Goal: Check status: Check status

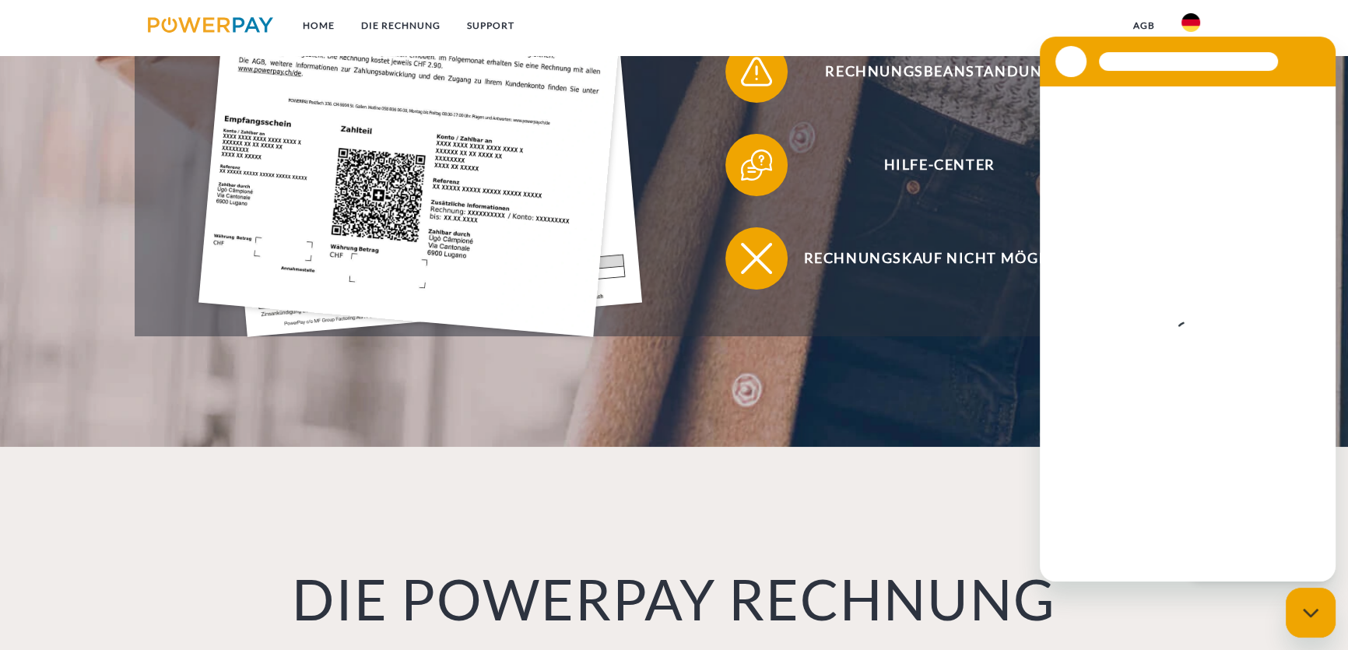
scroll to position [848, 0]
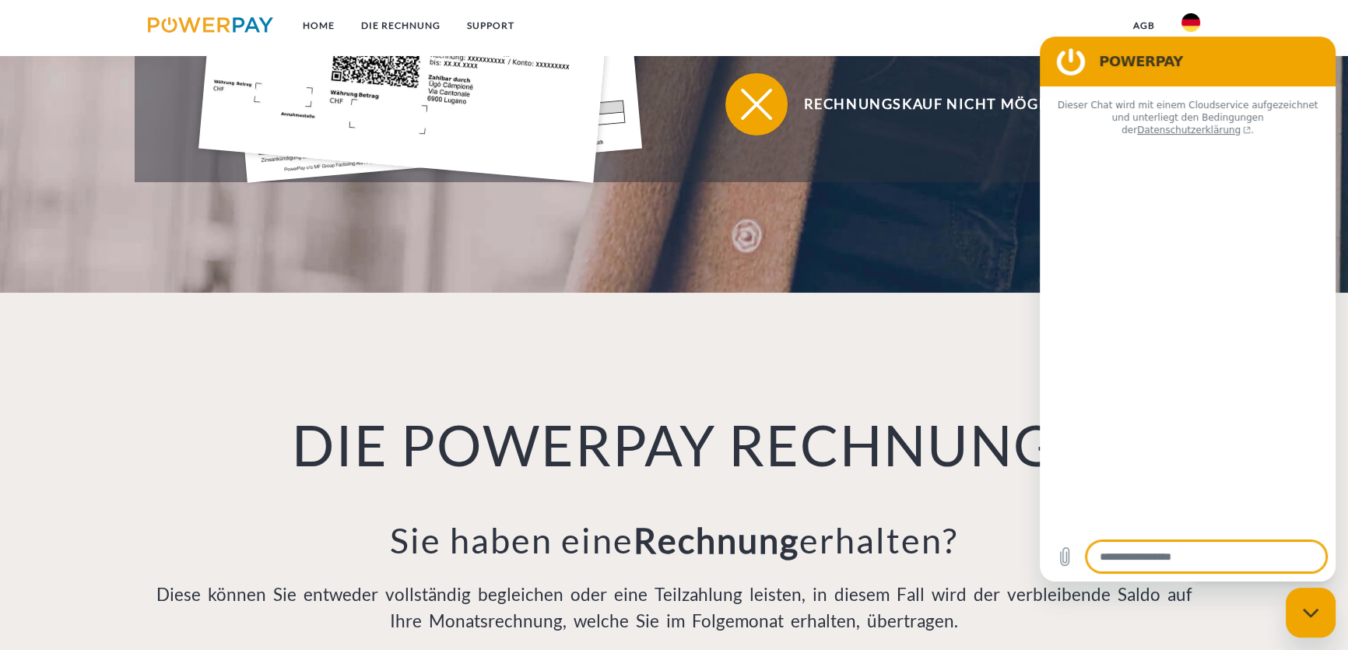
type textarea "*"
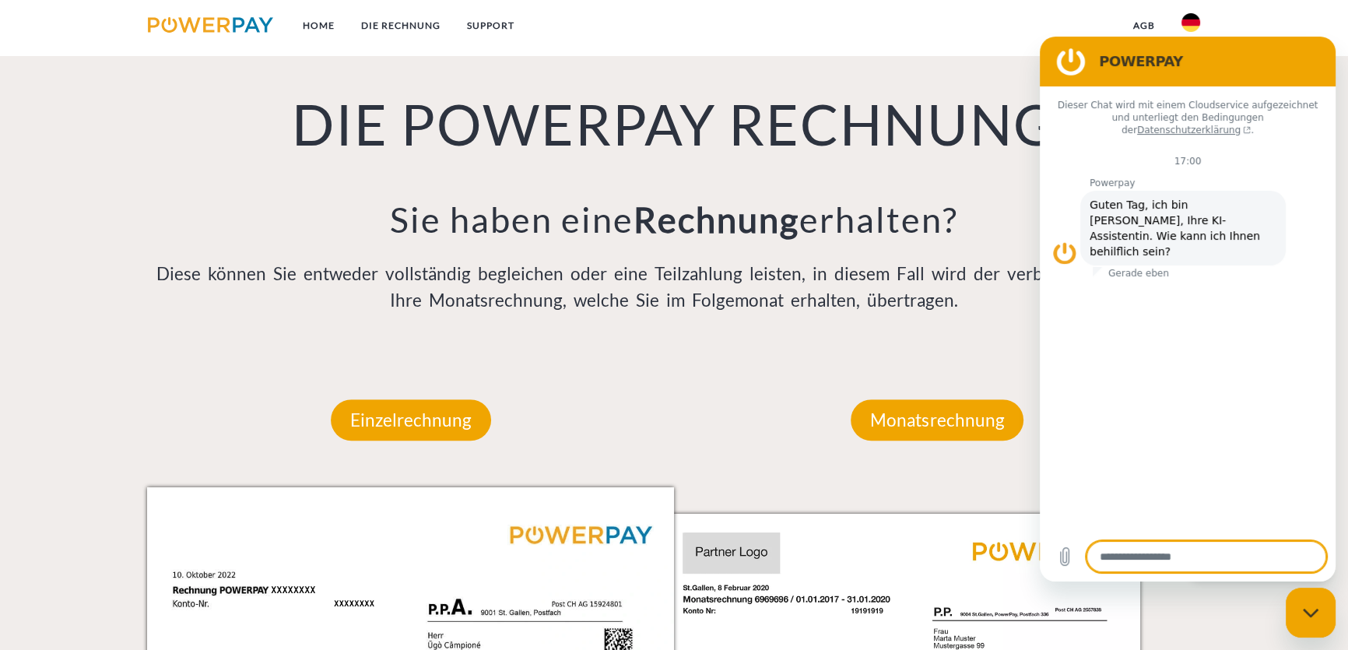
scroll to position [566, 0]
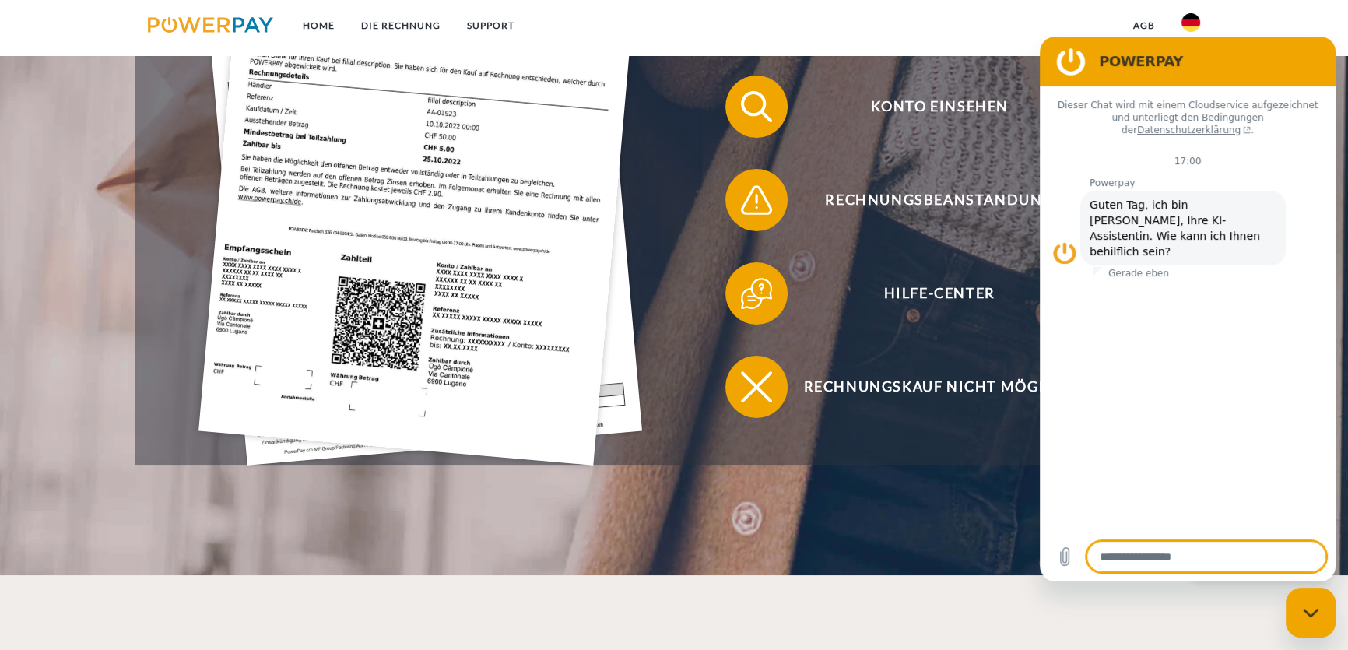
click at [1251, 12] on nav "Home DIE RECHNUNG SUPPORT agb" at bounding box center [674, 27] width 1348 height 55
click at [911, 40] on nav "Home DIE RECHNUNG SUPPORT agb" at bounding box center [674, 27] width 1348 height 55
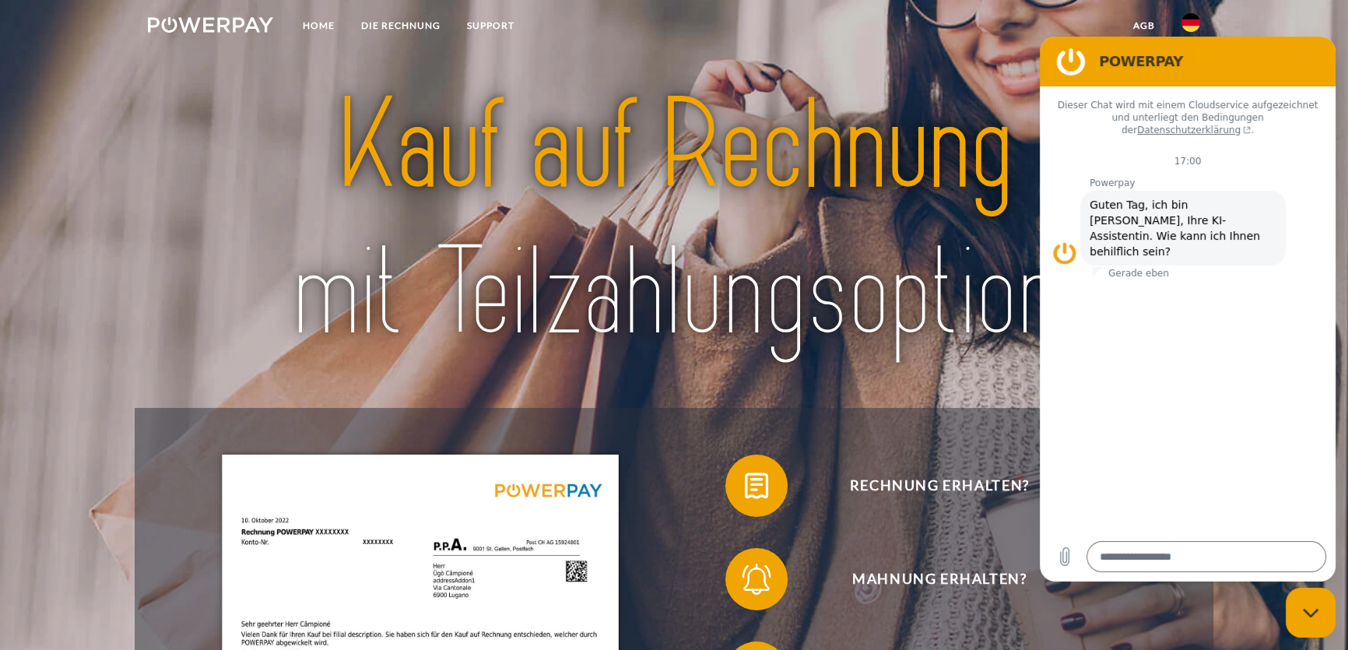
click at [957, 114] on img at bounding box center [674, 219] width 948 height 309
click at [1261, 8] on nav "Home DIE RECHNUNG SUPPORT agb" at bounding box center [674, 27] width 1348 height 55
click at [614, 90] on img at bounding box center [674, 219] width 948 height 309
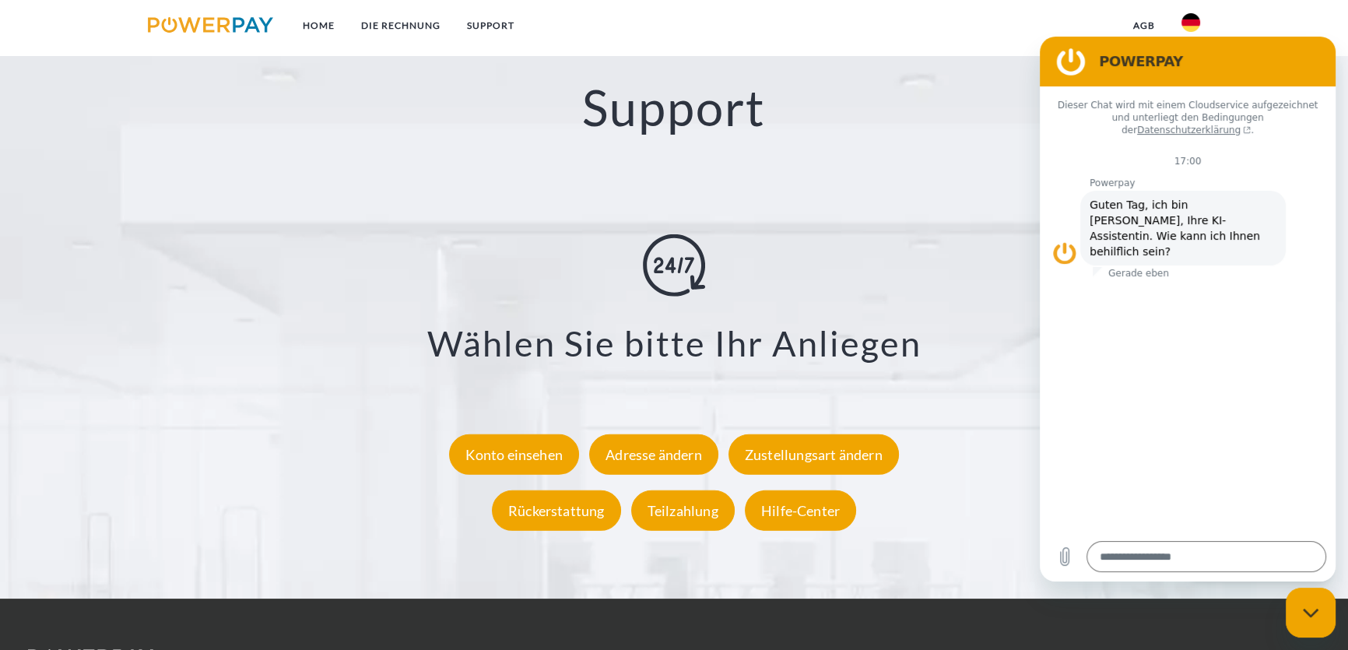
scroll to position [2971, 0]
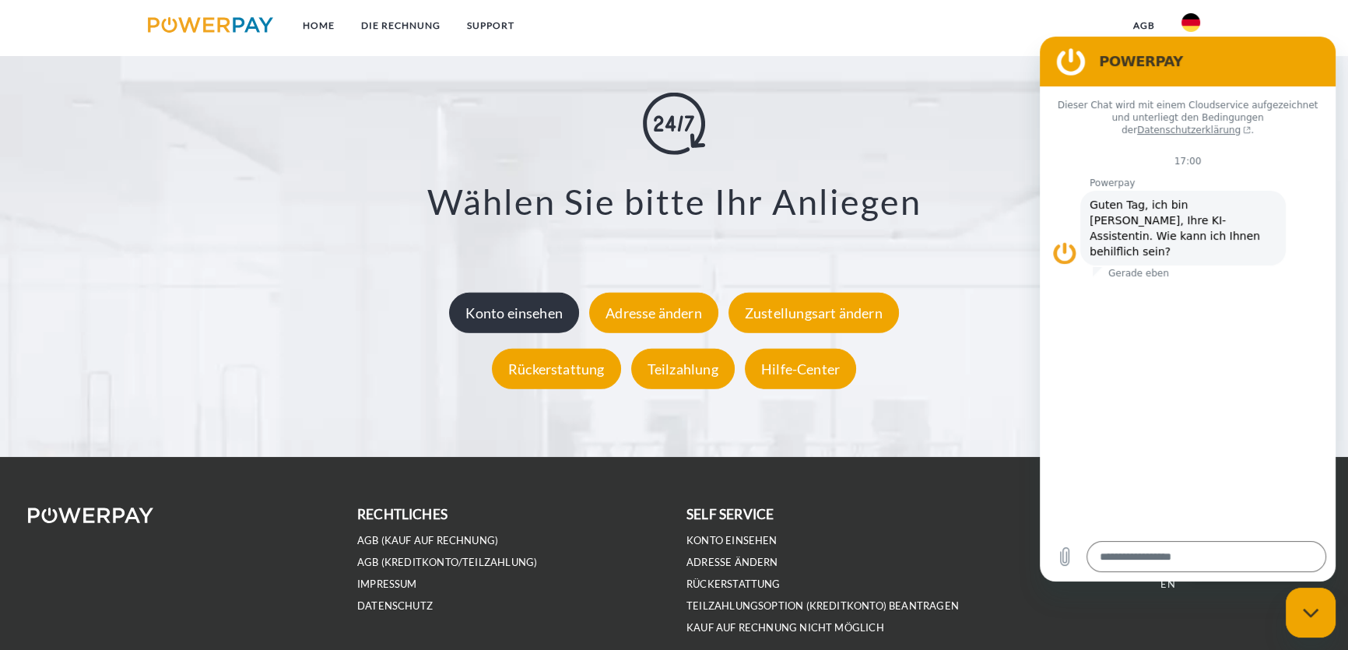
click at [531, 313] on div "Konto einsehen" at bounding box center [514, 313] width 130 height 40
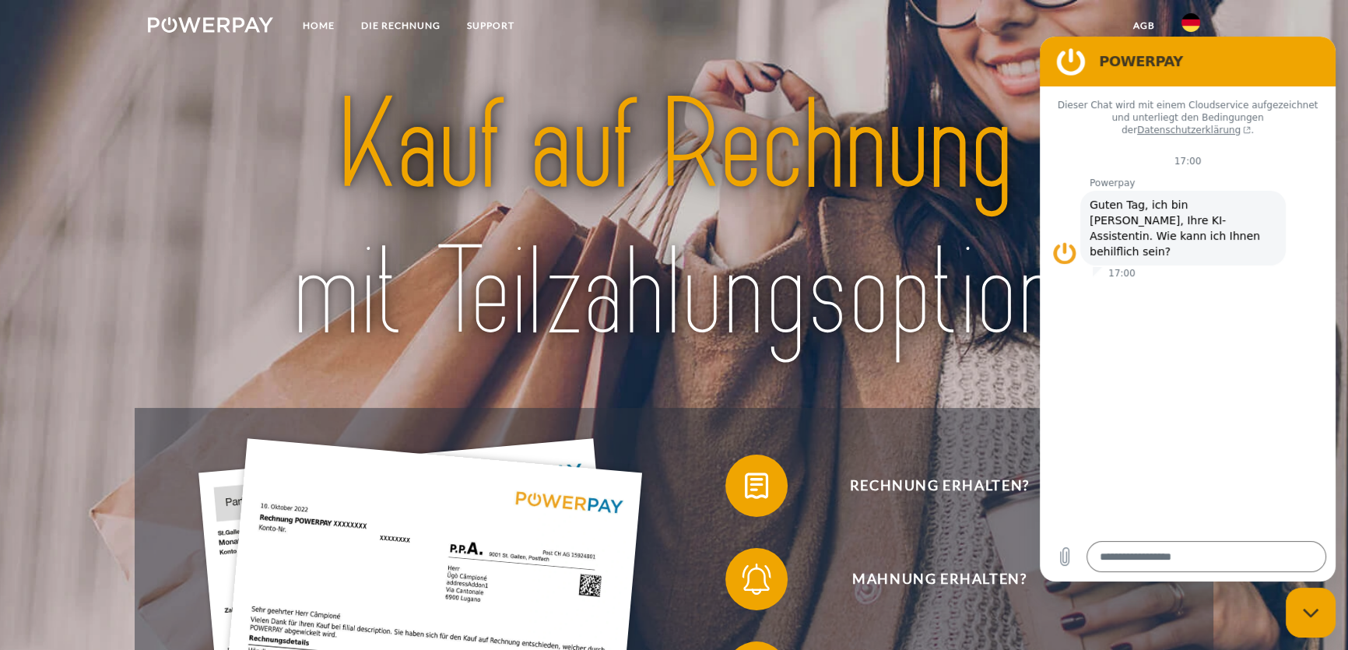
drag, startPoint x: 1311, startPoint y: 606, endPoint x: 2304, endPoint y: 1170, distance: 1142.1
click at [1311, 606] on div "Messaging-Fenster schließen" at bounding box center [1310, 612] width 47 height 47
type textarea "*"
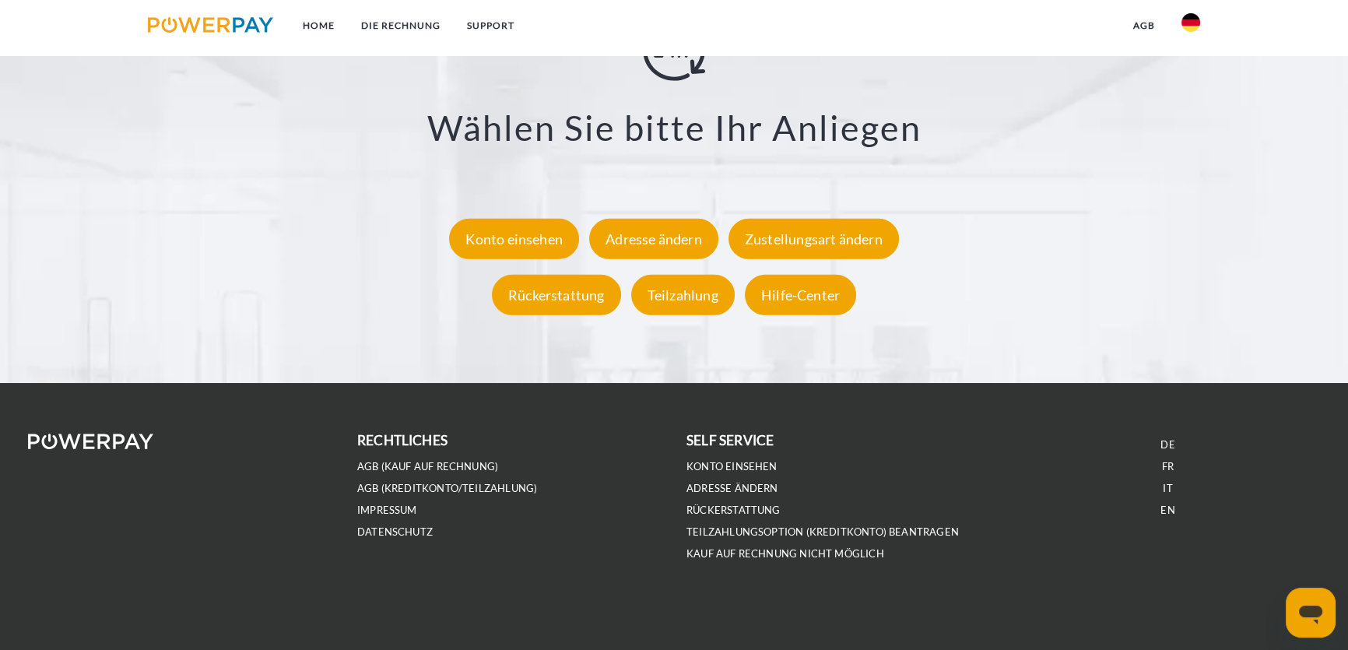
scroll to position [3048, 0]
click at [542, 240] on div "Konto einsehen" at bounding box center [514, 239] width 130 height 40
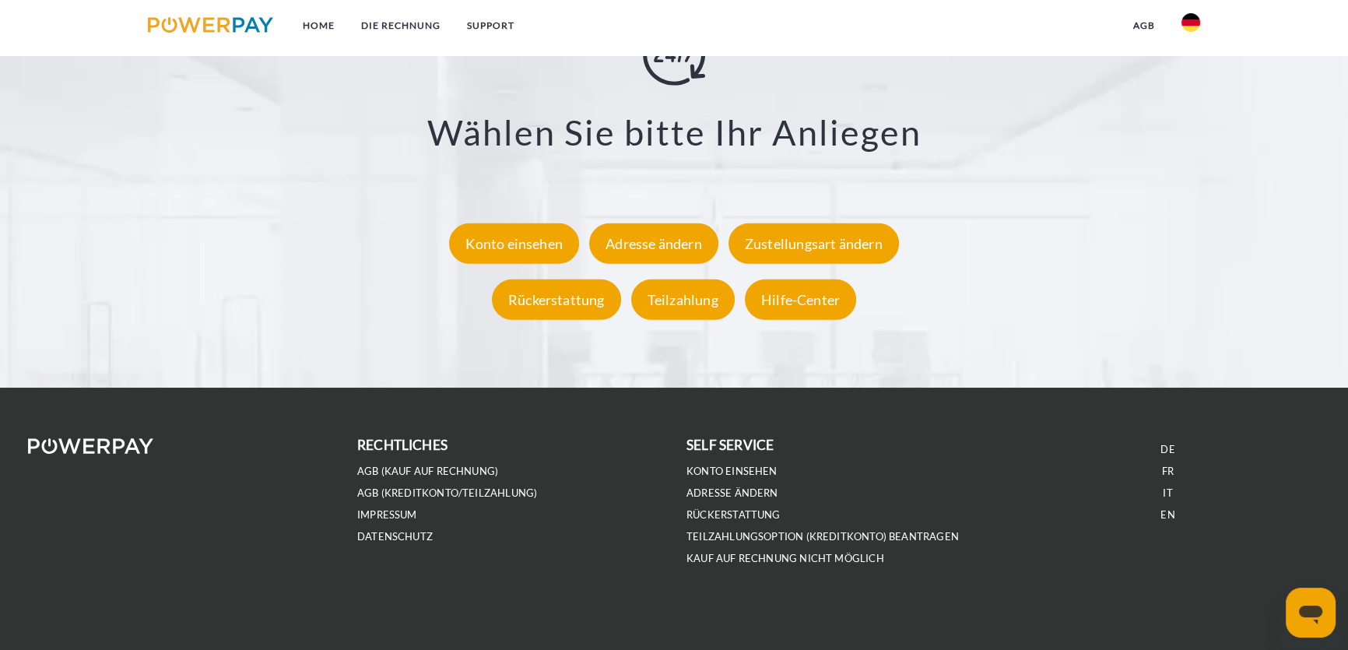
scroll to position [3048, 0]
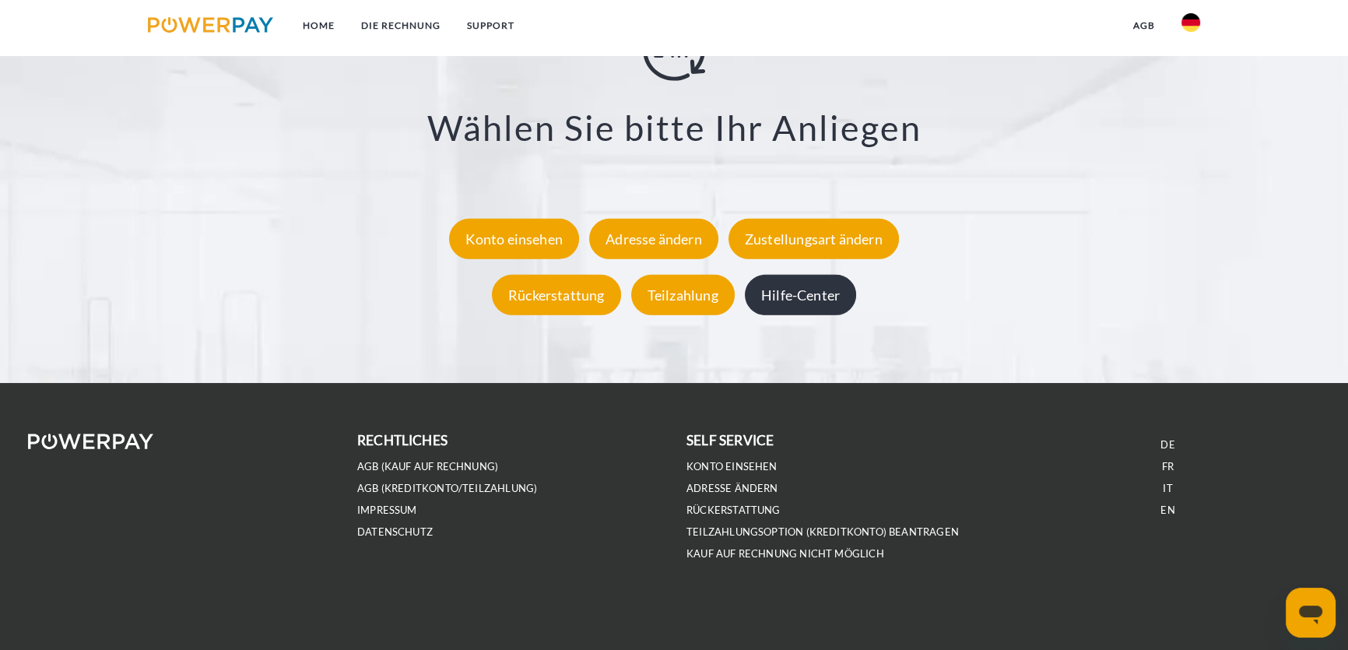
click at [828, 298] on div "Hilfe-Center" at bounding box center [800, 295] width 111 height 40
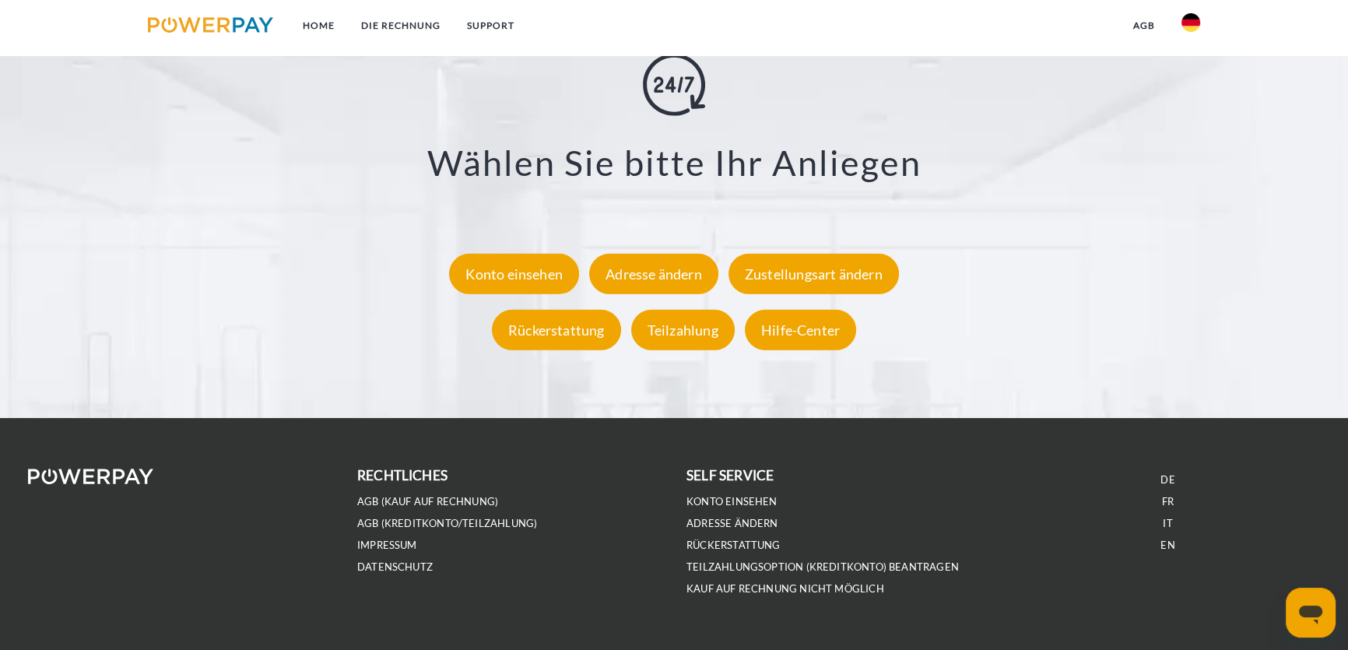
scroll to position [3048, 0]
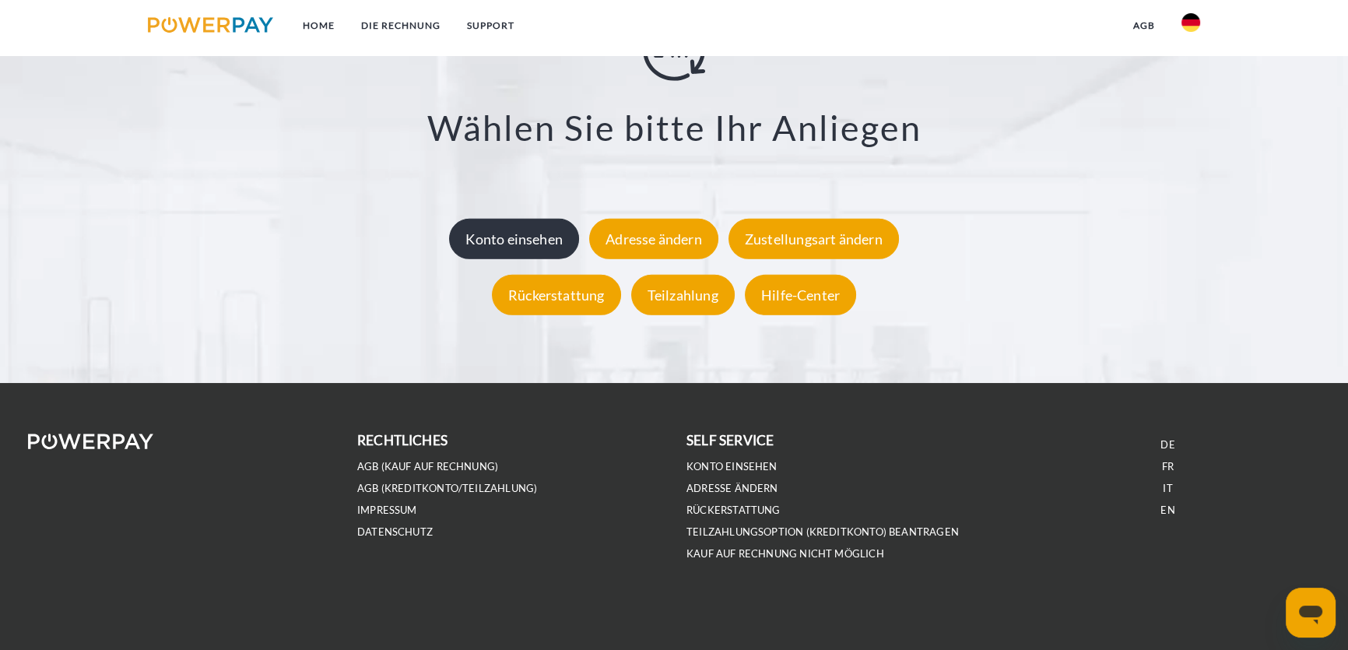
click at [527, 249] on div "Konto einsehen" at bounding box center [514, 239] width 130 height 40
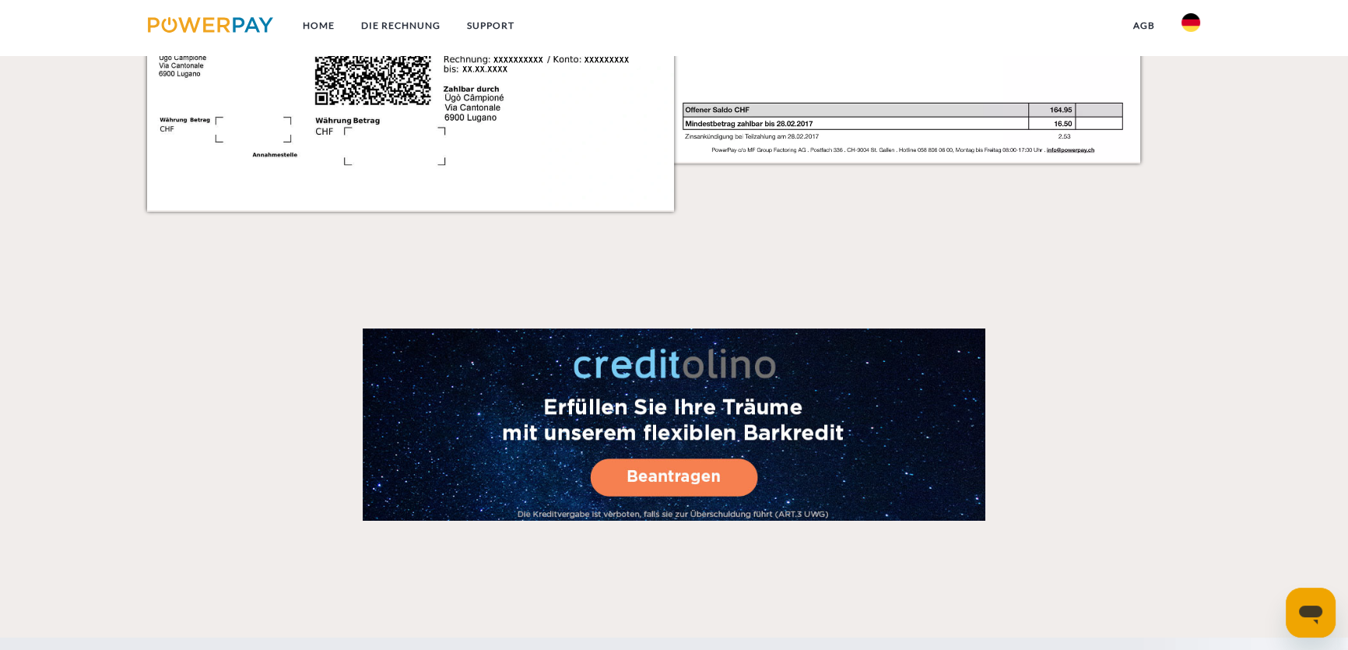
scroll to position [3048, 0]
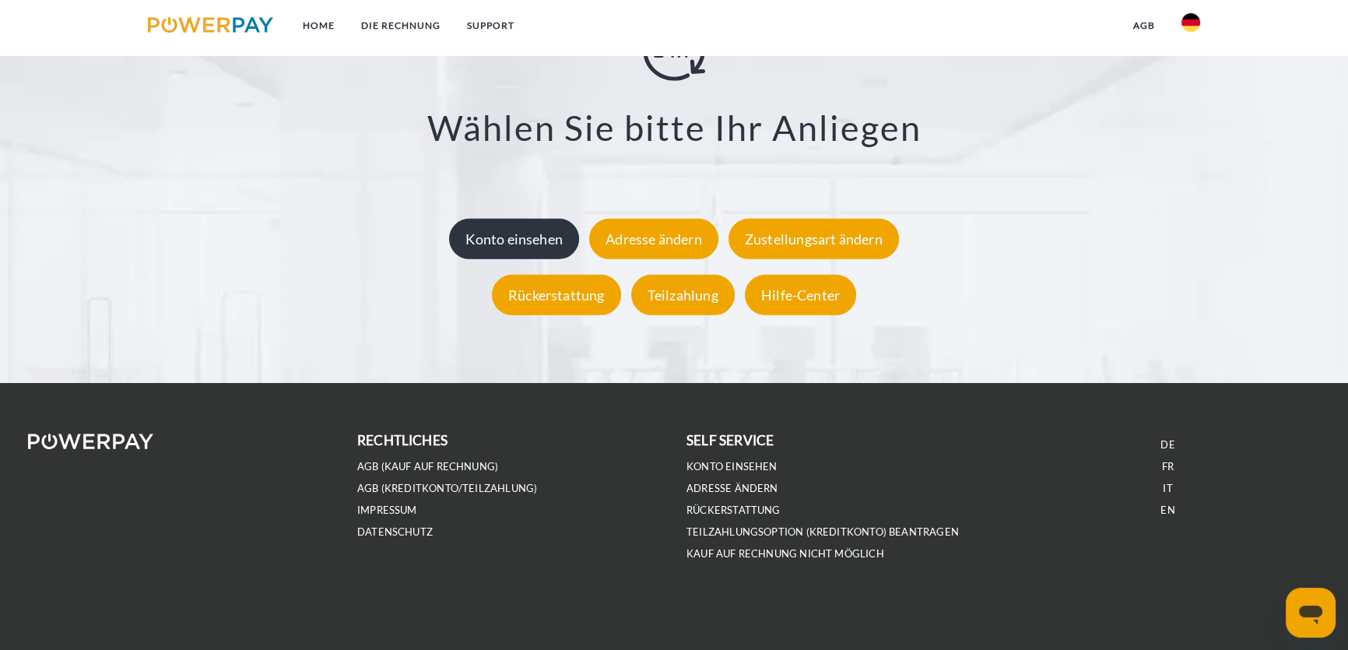
click at [502, 237] on div "Konto einsehen" at bounding box center [514, 239] width 130 height 40
